Goal: Transaction & Acquisition: Purchase product/service

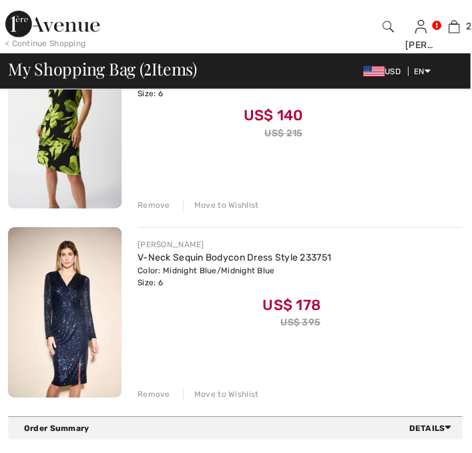
scroll to position [197, 0]
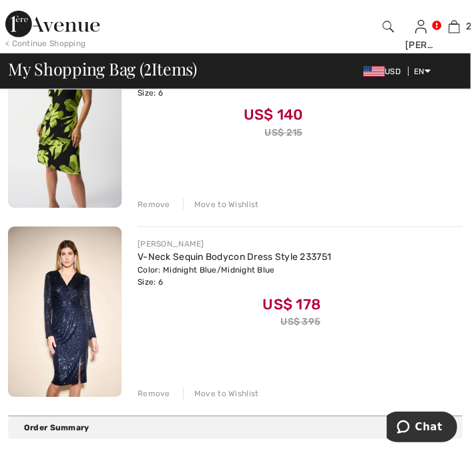
click at [161, 391] on div "Remove" at bounding box center [154, 395] width 33 height 12
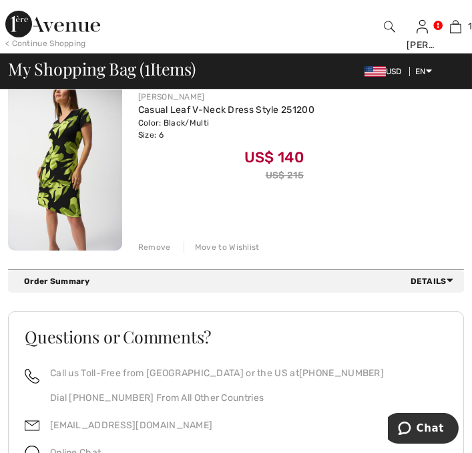
scroll to position [152, 0]
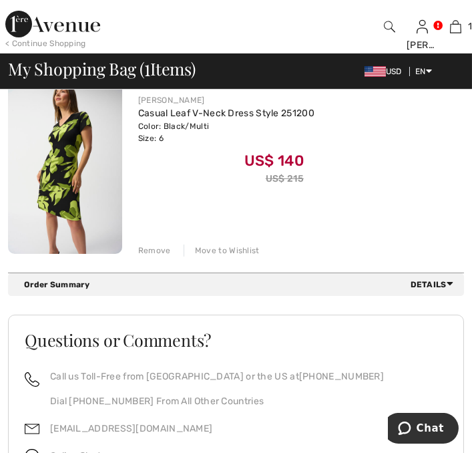
click at [79, 200] on img at bounding box center [65, 168] width 114 height 171
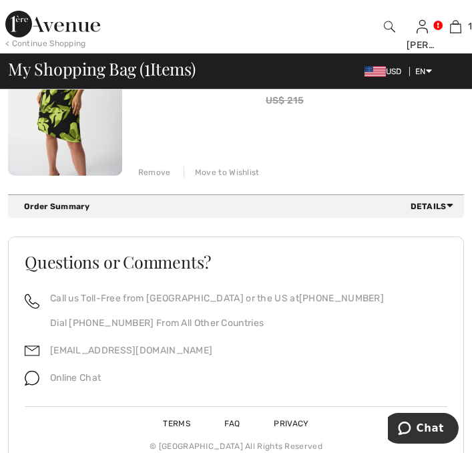
scroll to position [255, 0]
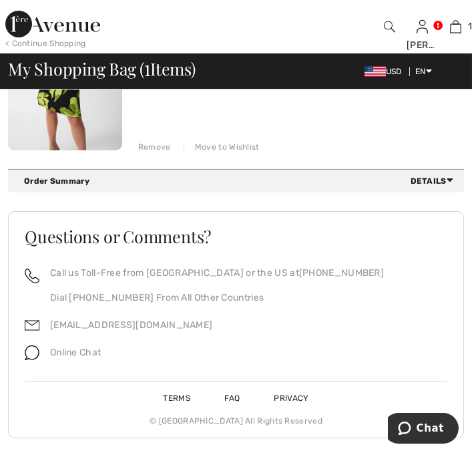
click at [454, 181] on span "Details" at bounding box center [435, 181] width 48 height 12
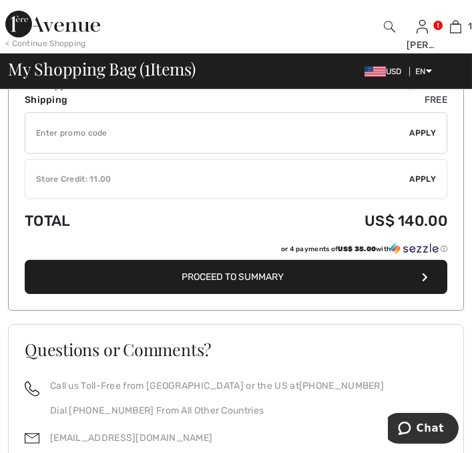
scroll to position [391, 0]
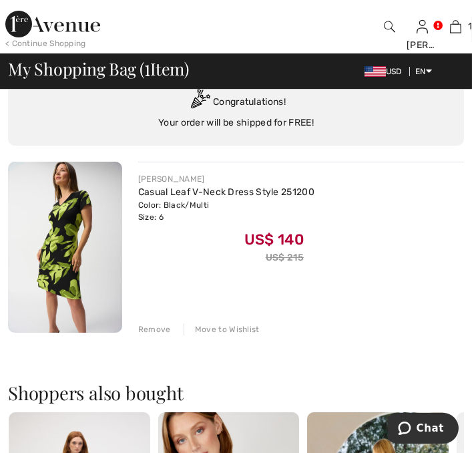
scroll to position [71, 0]
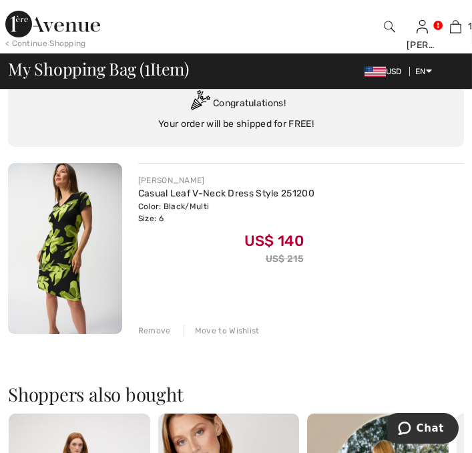
click at [267, 243] on span "US$ 140" at bounding box center [273, 238] width 59 height 23
click at [84, 263] on img at bounding box center [65, 248] width 114 height 171
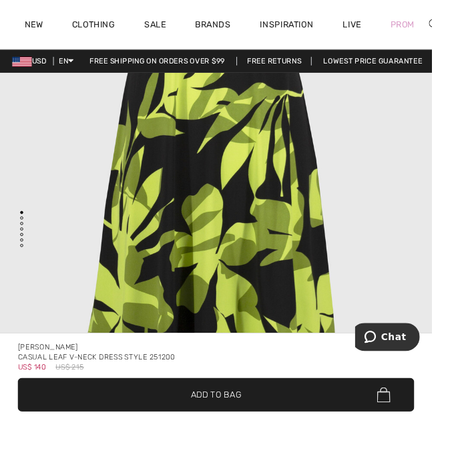
scroll to position [4724, 0]
click at [387, 395] on div "Casual Leaf V-neck Dress Style 251200" at bounding box center [236, 390] width 434 height 11
click at [414, 450] on span "✔ Added to Bag Add to Bag" at bounding box center [236, 431] width 434 height 37
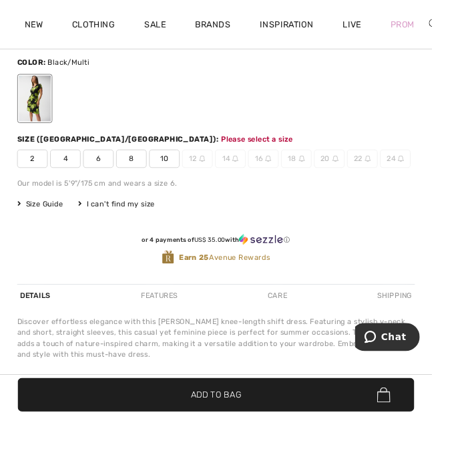
scroll to position [530, 0]
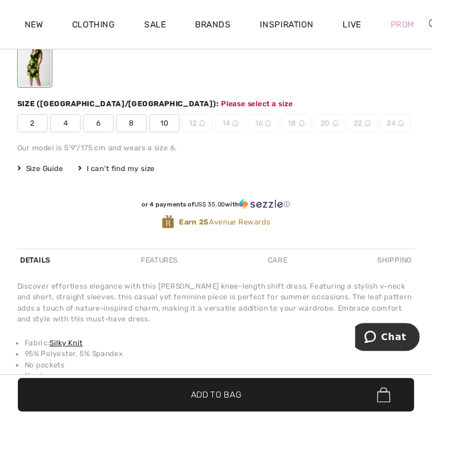
click at [102, 138] on span "6" at bounding box center [107, 135] width 33 height 20
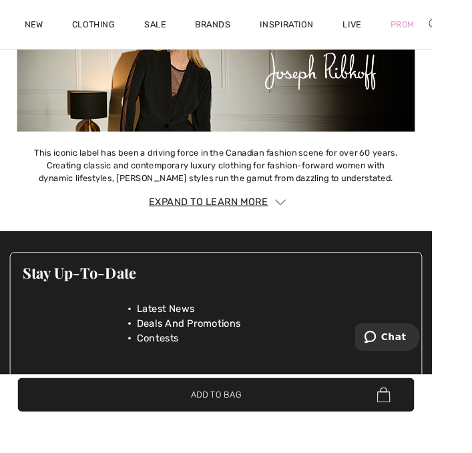
scroll to position [2779, 0]
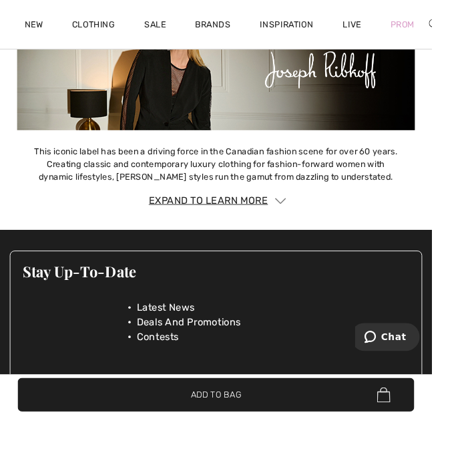
click at [453, 450] on span "✔ Added to Bag Add to Bag" at bounding box center [236, 431] width 434 height 37
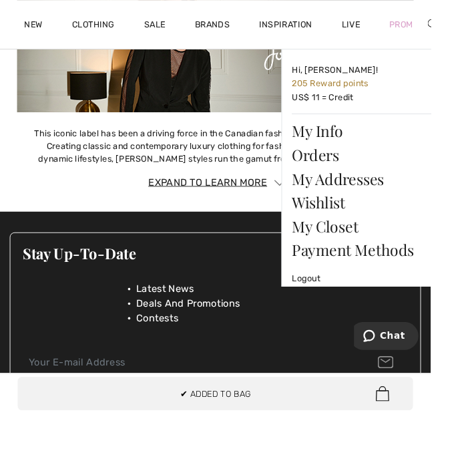
scroll to position [2826, 0]
